Goal: Task Accomplishment & Management: Manage account settings

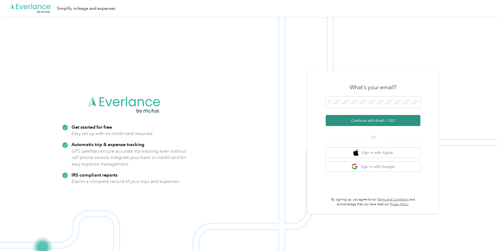
click at [358, 119] on button "Continue with Email / SSO" at bounding box center [373, 120] width 95 height 11
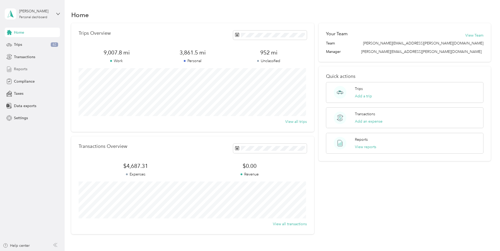
click at [10, 68] on icon at bounding box center [9, 69] width 6 height 6
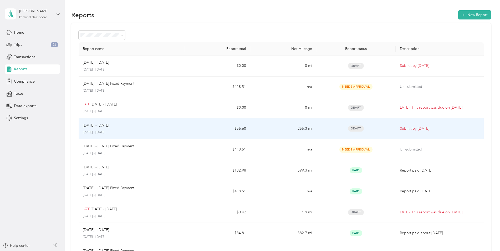
click at [414, 128] on p "Submit by Oct. 4, 2025" at bounding box center [440, 129] width 80 height 6
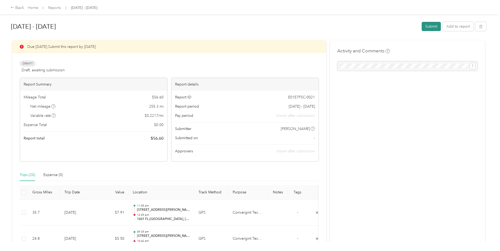
click at [429, 26] on button "Submit" at bounding box center [431, 26] width 19 height 9
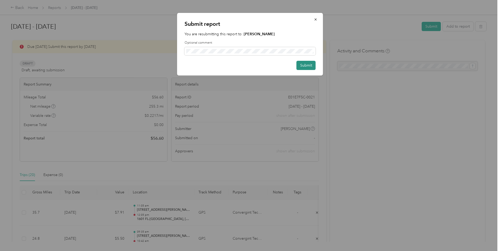
click at [306, 66] on button "Submit" at bounding box center [305, 65] width 19 height 9
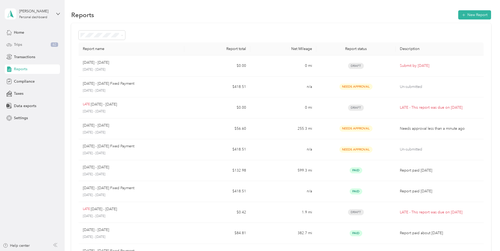
click at [17, 45] on span "Trips" at bounding box center [18, 45] width 8 height 6
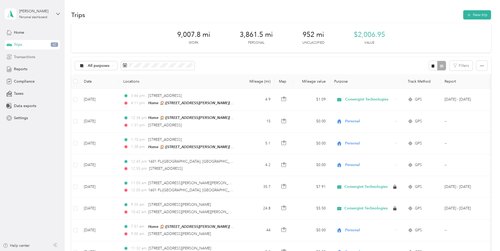
click at [18, 56] on span "Transactions" at bounding box center [24, 57] width 21 height 6
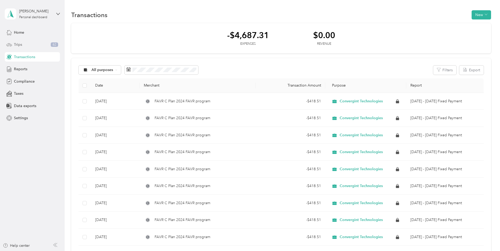
click at [19, 44] on span "Trips" at bounding box center [18, 45] width 8 height 6
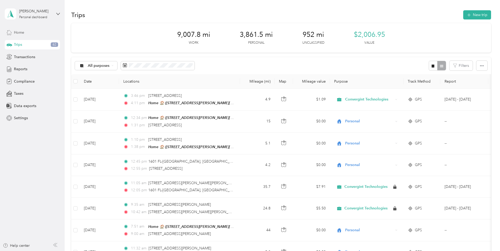
click at [12, 35] on icon at bounding box center [9, 32] width 6 height 6
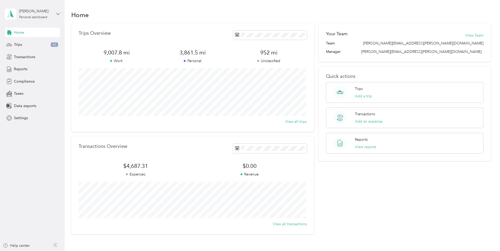
click at [57, 13] on icon at bounding box center [58, 14] width 4 height 4
click at [22, 44] on div "Log out" at bounding box center [89, 43] width 163 height 9
